Goal: Navigation & Orientation: Understand site structure

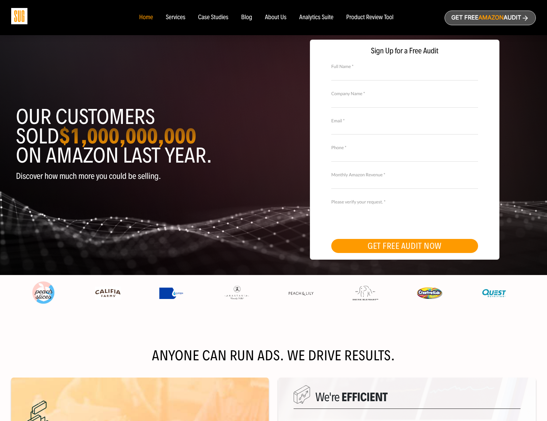
click at [178, 18] on div "Services" at bounding box center [175, 17] width 19 height 7
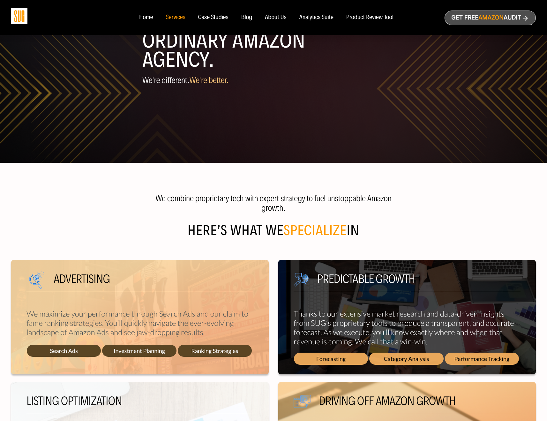
scroll to position [69, 0]
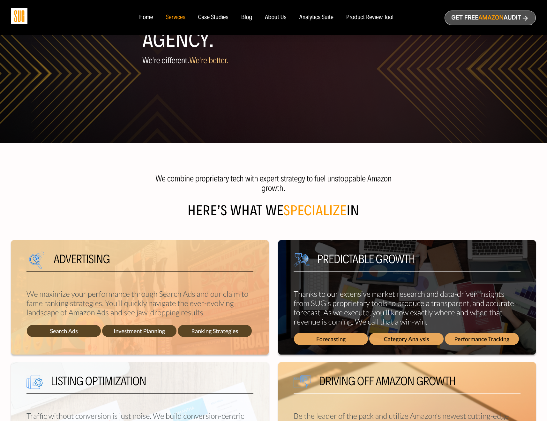
click at [275, 15] on div "About Us" at bounding box center [276, 17] width 22 height 7
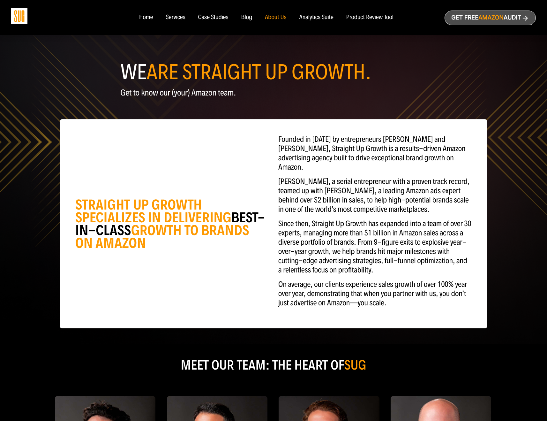
click at [328, 17] on div "Analytics Suite" at bounding box center [316, 17] width 34 height 7
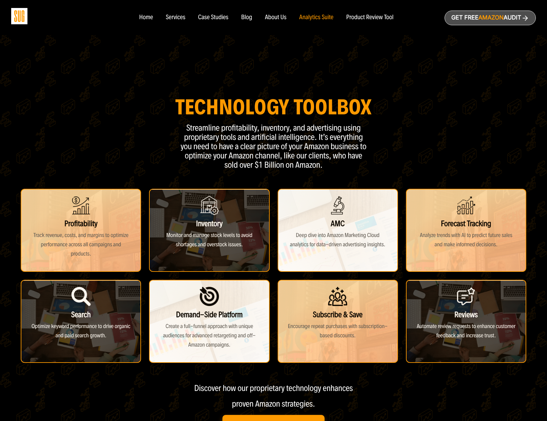
click at [369, 18] on div "Product Review Tool" at bounding box center [369, 17] width 47 height 7
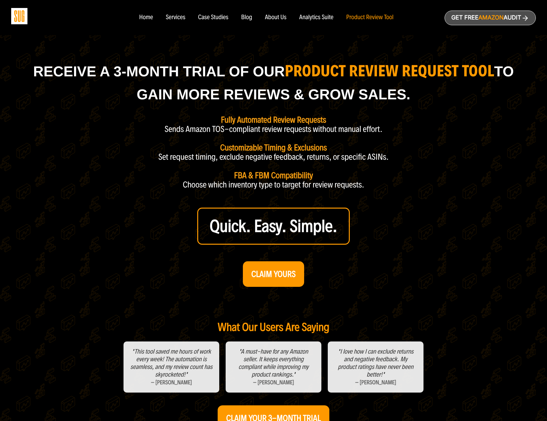
click at [143, 21] on nav "Home Services Case Studies Blog About Us" at bounding box center [274, 17] width 282 height 35
click at [151, 17] on div "Home" at bounding box center [146, 17] width 14 height 7
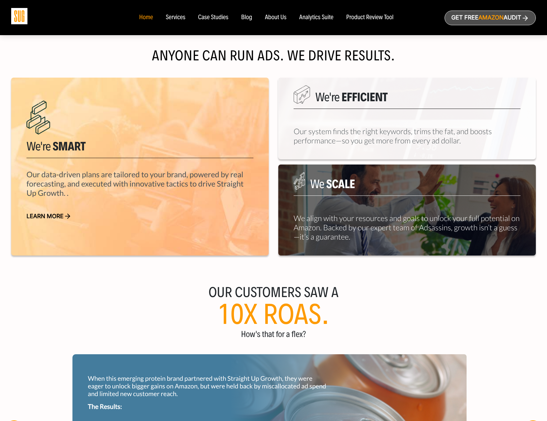
scroll to position [286, 0]
